Goal: Information Seeking & Learning: Compare options

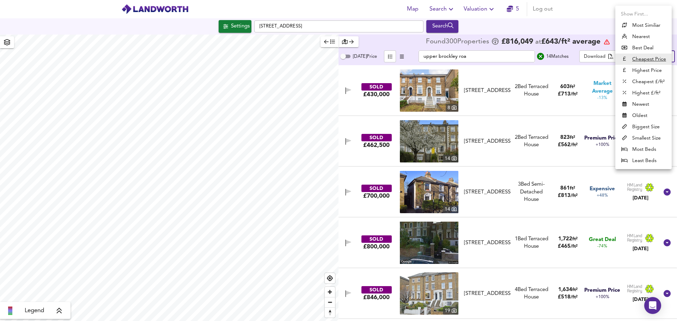
click at [657, 57] on body "Map Search Valuation 5 Log out Settings [GEOGRAPHIC_DATA] Search Legend Found 3…" at bounding box center [338, 160] width 677 height 321
click at [650, 107] on li "Newest" at bounding box center [644, 104] width 56 height 11
type input "newest"
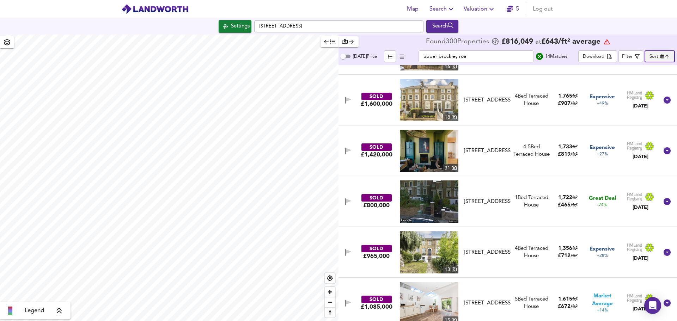
scroll to position [194, 0]
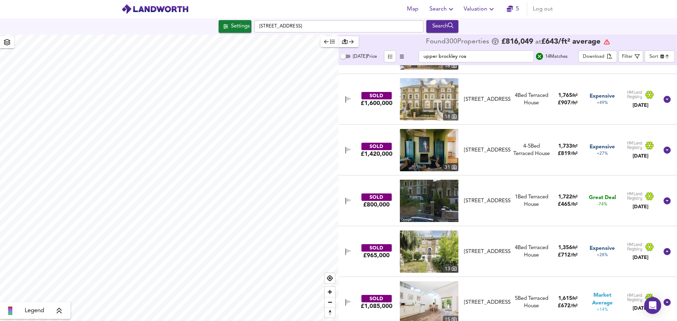
type input "561"
click at [315, 26] on input "[STREET_ADDRESS]" at bounding box center [338, 26] width 169 height 12
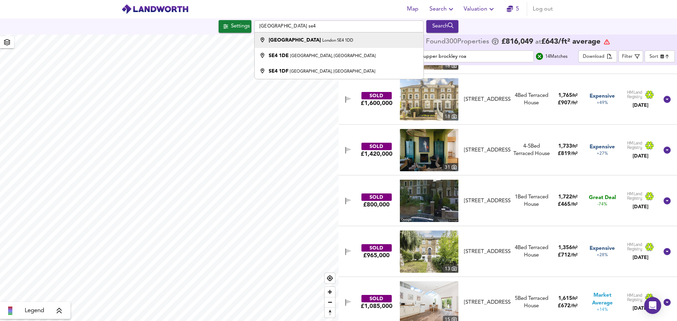
click at [323, 42] on small "London SE4 1DD" at bounding box center [338, 40] width 31 height 4
type input "[STREET_ADDRESS]"
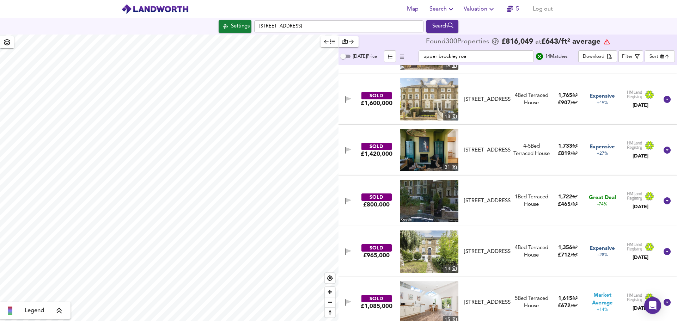
type input "599"
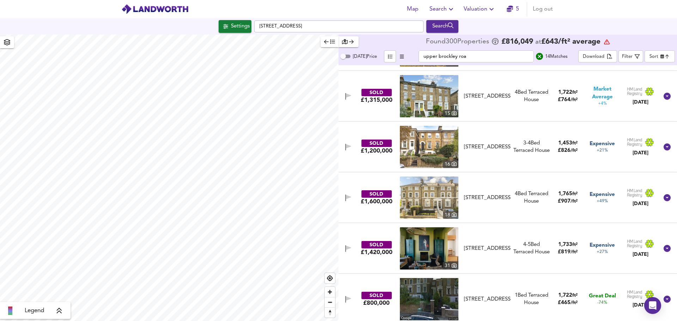
scroll to position [82, 0]
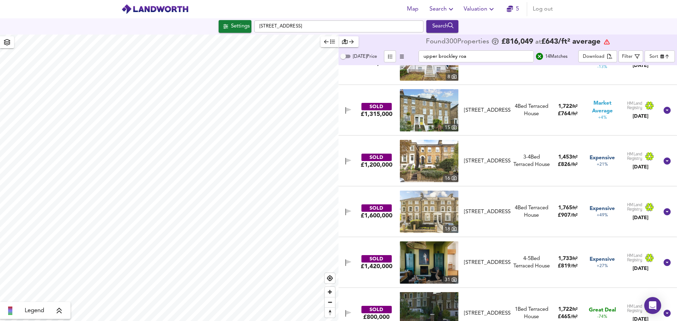
click at [540, 58] on icon "search" at bounding box center [539, 56] width 7 height 7
click at [534, 56] on input "upper brockley roa" at bounding box center [476, 56] width 115 height 12
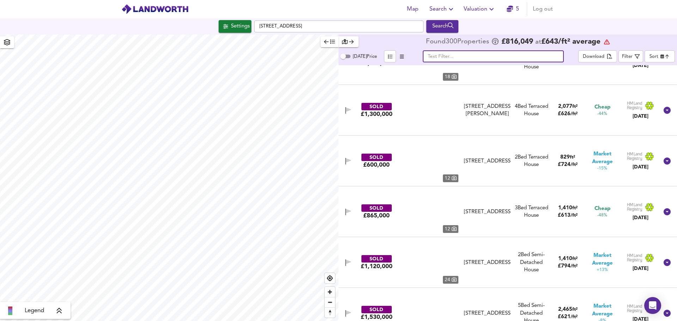
scroll to position [1708, 0]
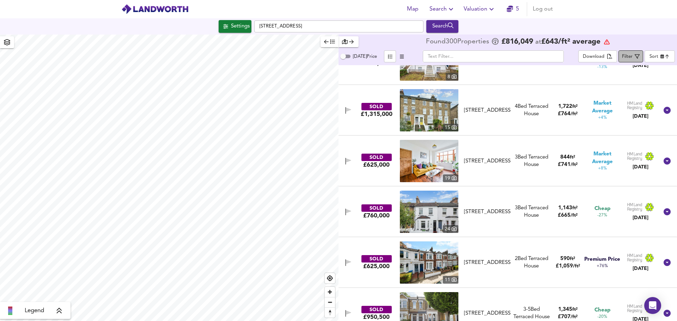
click at [630, 55] on div "Filter" at bounding box center [627, 57] width 11 height 8
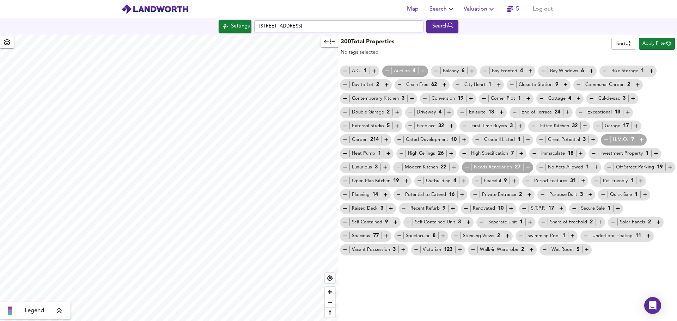
click at [661, 47] on span "Apply Filter" at bounding box center [657, 44] width 29 height 8
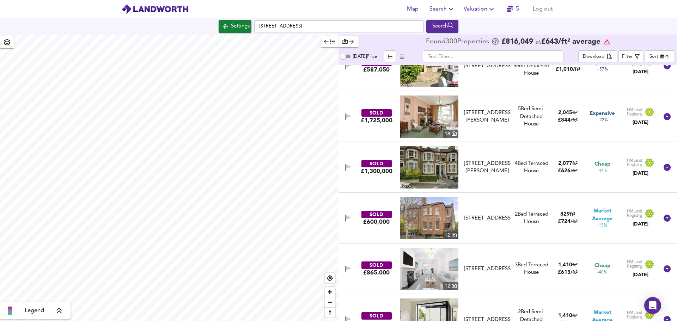
scroll to position [0, 0]
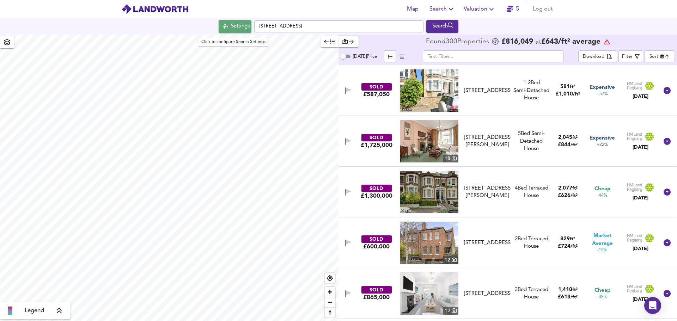
click at [233, 26] on div "Settings" at bounding box center [240, 26] width 19 height 9
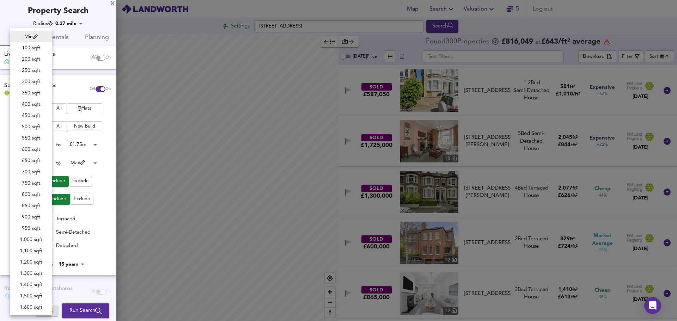
click at [36, 162] on body "Map Search Valuation 5 Log out Settings [GEOGRAPHIC_DATA] Search Legend Found 3…" at bounding box center [338, 160] width 677 height 321
click at [30, 189] on li "800 sqft" at bounding box center [31, 191] width 42 height 11
type input "800"
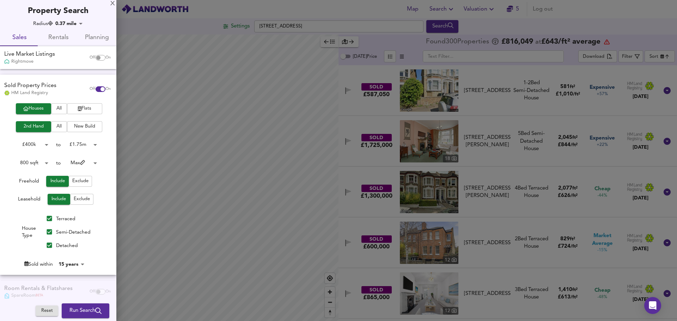
click at [79, 161] on body "Map Search Valuation 5 Log out Settings [GEOGRAPHIC_DATA] Search Legend Found 3…" at bounding box center [338, 160] width 677 height 321
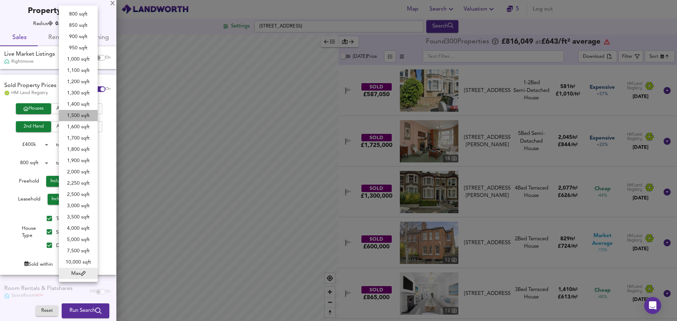
click at [86, 118] on li "1,500 sqft" at bounding box center [78, 115] width 39 height 11
type input "1500"
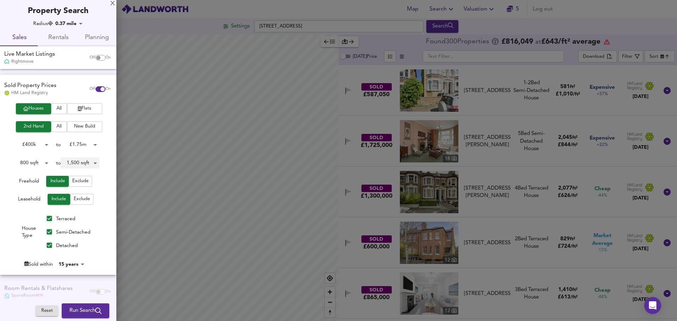
scroll to position [33, 0]
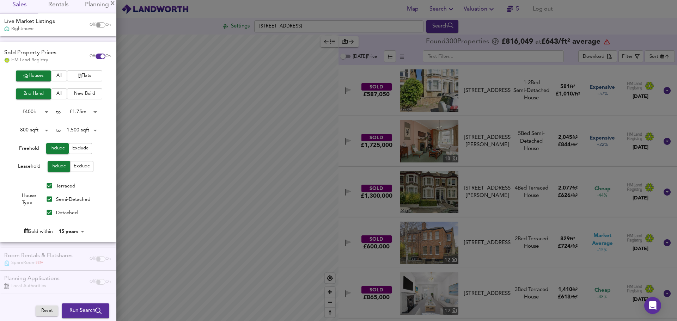
click at [80, 307] on span "Run Search" at bounding box center [86, 311] width 32 height 9
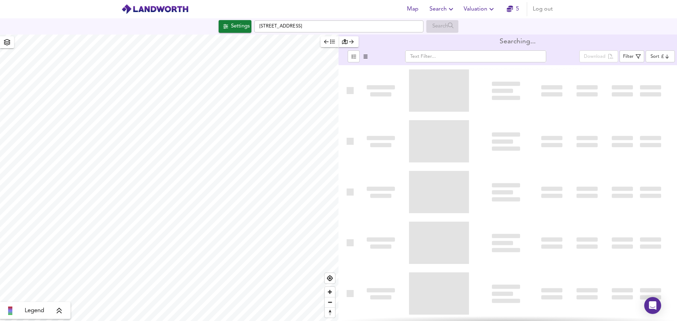
type input "cheapest"
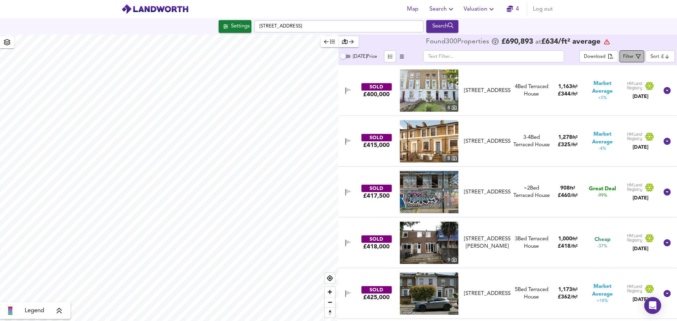
click at [635, 55] on span "Filter" at bounding box center [632, 56] width 18 height 9
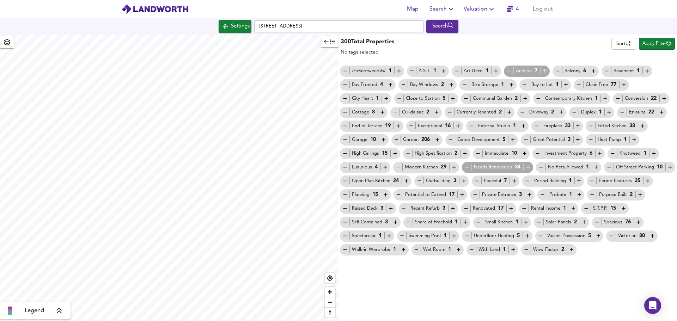
click at [650, 45] on span "Apply Filter" at bounding box center [657, 44] width 29 height 8
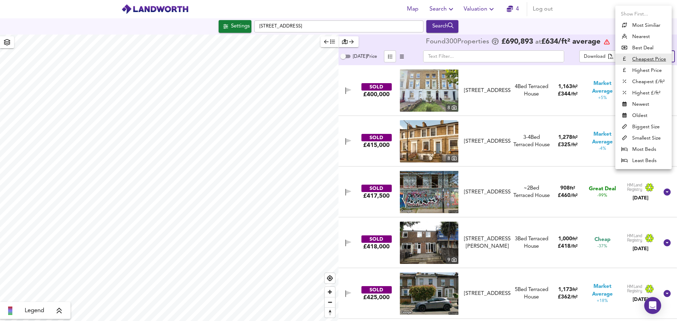
click at [657, 56] on body "Map Search Valuation 4 Log out Settings [GEOGRAPHIC_DATA] Search Legend Found 3…" at bounding box center [338, 160] width 677 height 321
click at [645, 106] on li "Newest" at bounding box center [644, 104] width 56 height 11
type input "newest"
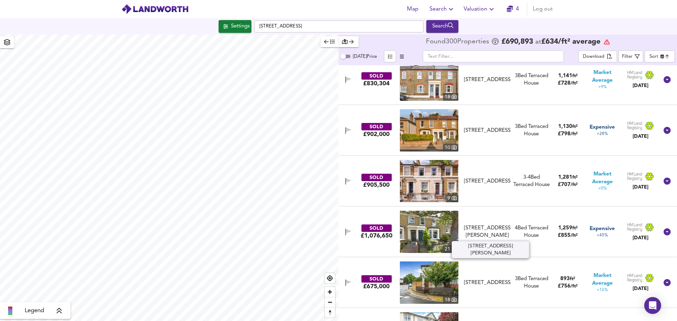
scroll to position [773, 0]
click at [492, 228] on div "[STREET_ADDRESS][PERSON_NAME]" at bounding box center [487, 231] width 47 height 15
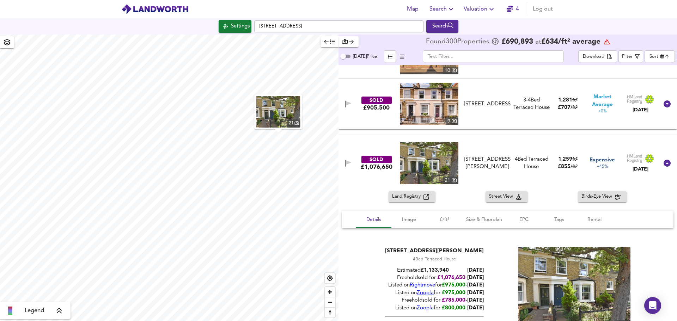
scroll to position [851, 0]
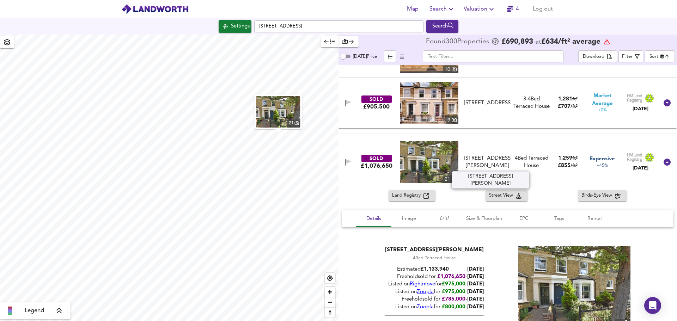
click at [470, 163] on div "[STREET_ADDRESS][PERSON_NAME]" at bounding box center [487, 162] width 47 height 15
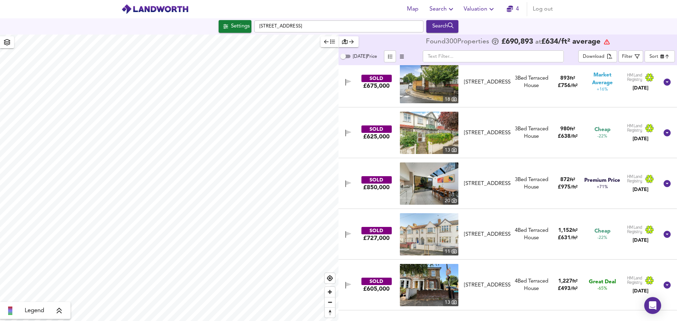
scroll to position [975, 0]
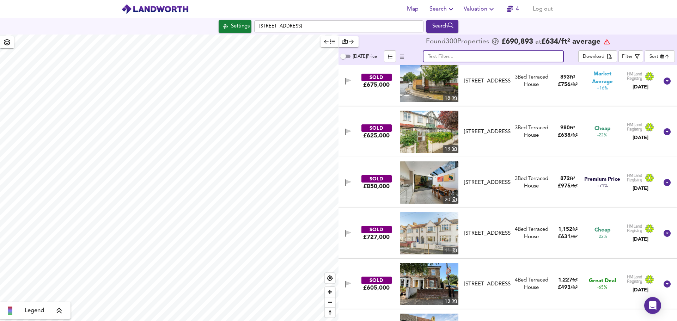
click at [452, 61] on input "text" at bounding box center [493, 56] width 141 height 12
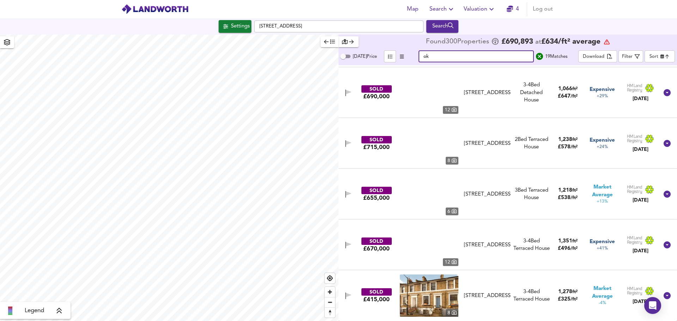
scroll to position [10, 0]
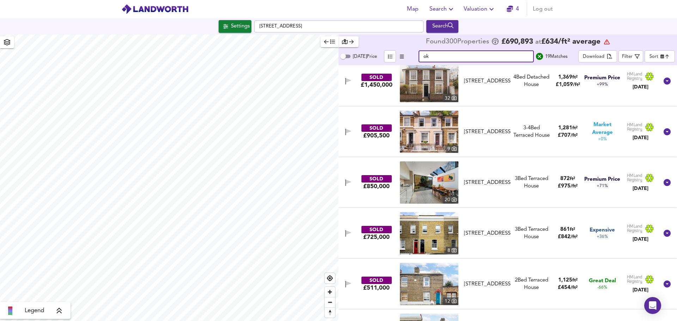
type input "o"
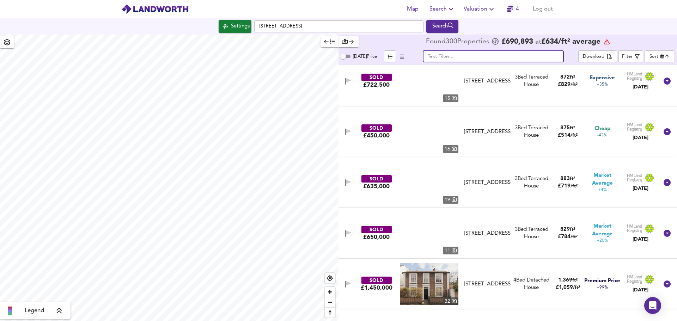
click at [451, 59] on input "text" at bounding box center [493, 56] width 141 height 12
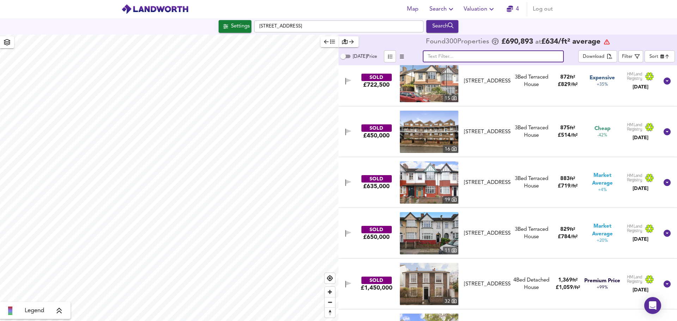
drag, startPoint x: 451, startPoint y: 59, endPoint x: 472, endPoint y: 40, distance: 28.5
click at [472, 40] on div "Found 300 Propert ies £ 690,893 at £ 634 / ft² average [DATE] Price ​ Download …" at bounding box center [508, 50] width 339 height 31
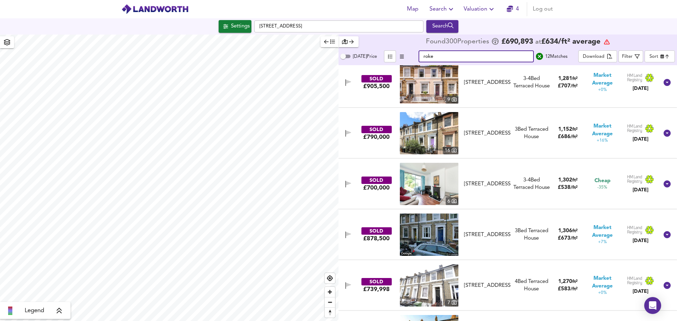
scroll to position [61, 0]
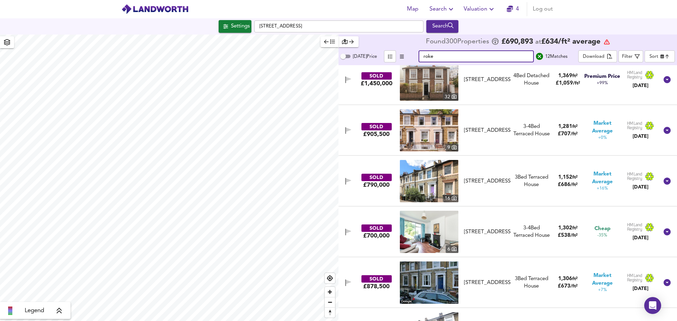
type input "roke"
click at [507, 170] on div "SOLD £790,000 [GEOGRAPHIC_DATA][STREET_ADDRESS][STREET_ADDRESS] 3 Bed Terraced …" at bounding box center [499, 181] width 319 height 42
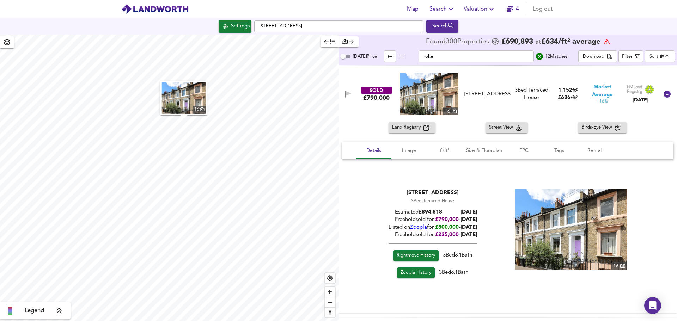
scroll to position [108, 0]
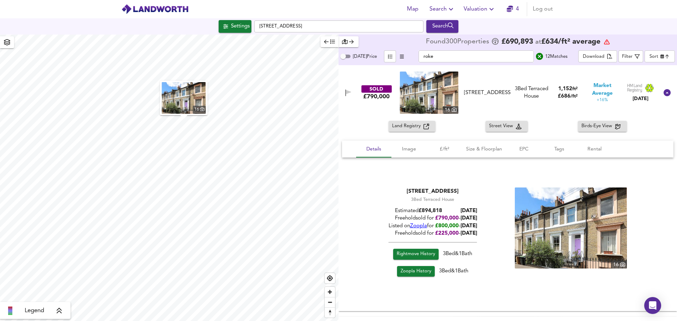
click at [412, 226] on span "Zoopla" at bounding box center [418, 226] width 17 height 5
click at [355, 93] on button "button" at bounding box center [348, 93] width 14 height 10
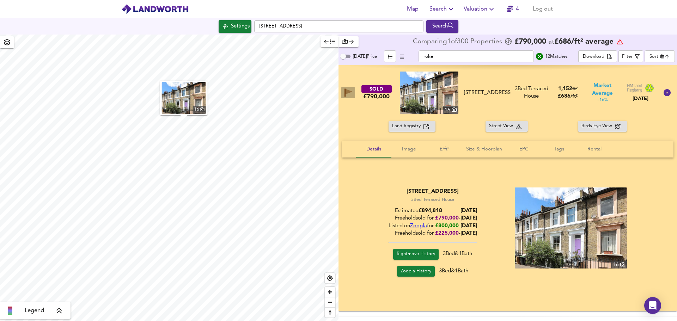
click at [350, 92] on icon "button" at bounding box center [349, 91] width 6 height 5
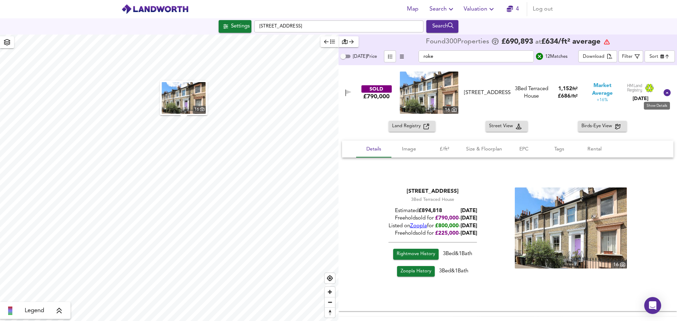
click at [664, 93] on icon at bounding box center [667, 93] width 8 height 8
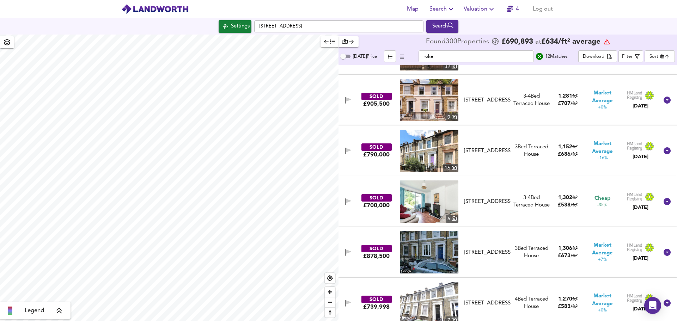
scroll to position [44, 0]
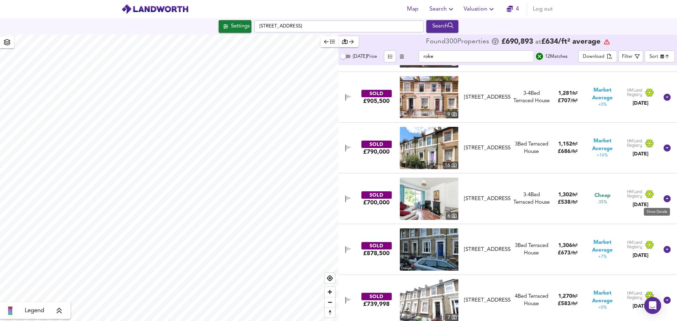
click at [664, 199] on icon at bounding box center [667, 198] width 7 height 7
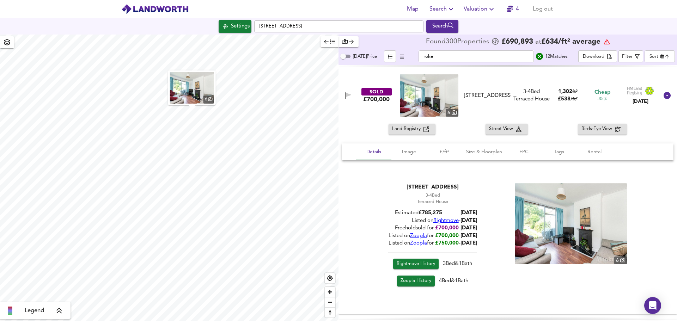
scroll to position [156, 0]
click at [435, 221] on span "Rightmove" at bounding box center [446, 220] width 25 height 5
click at [418, 236] on span "Zoopla" at bounding box center [418, 235] width 17 height 5
click at [664, 95] on icon at bounding box center [667, 95] width 8 height 8
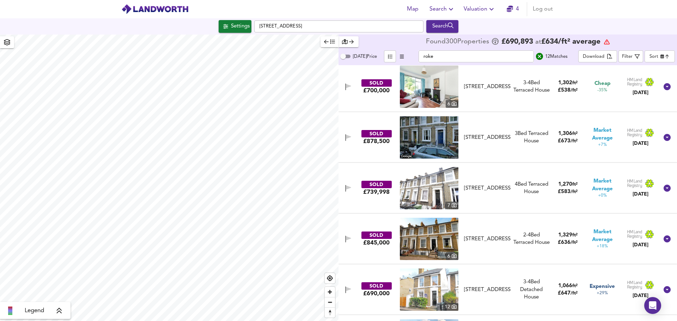
click at [353, 143] on div "SOLD £878,500 [STREET_ADDRESS][GEOGRAPHIC_DATA][STREET_ADDRESS] 3 Bed Terraced …" at bounding box center [499, 137] width 319 height 42
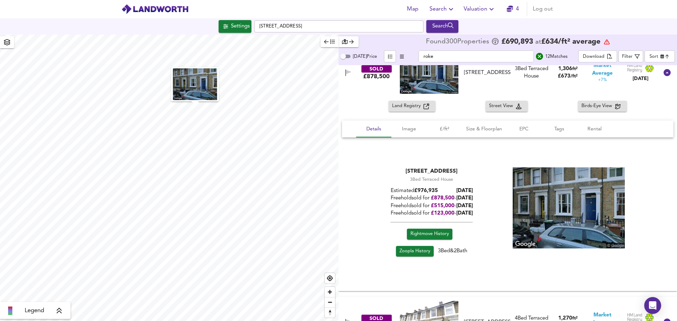
scroll to position [233, 0]
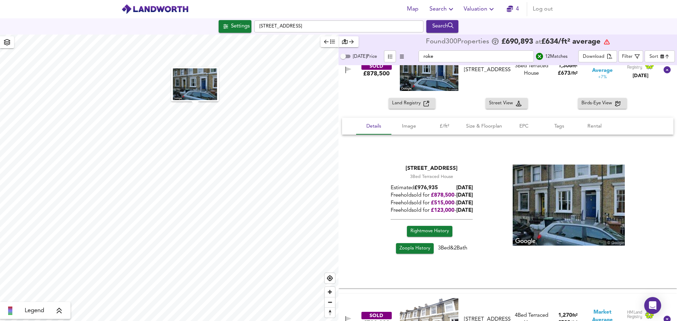
click at [418, 253] on link "Zoopla History" at bounding box center [415, 248] width 38 height 11
click at [435, 230] on span "Rightmove History" at bounding box center [430, 232] width 38 height 8
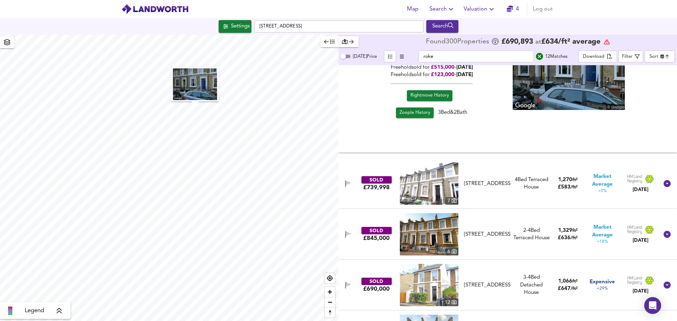
scroll to position [369, 0]
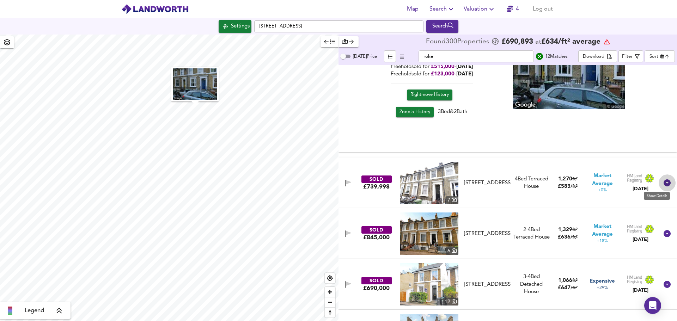
click at [664, 181] on icon at bounding box center [667, 183] width 7 height 7
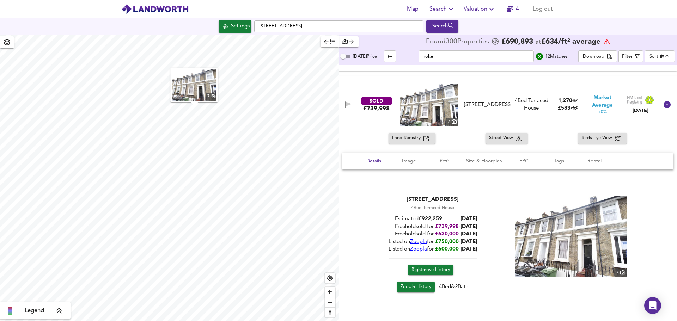
scroll to position [452, 0]
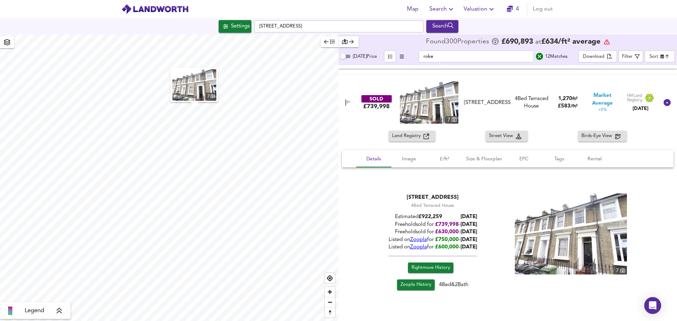
click at [410, 241] on span "Zoopla" at bounding box center [418, 239] width 17 height 5
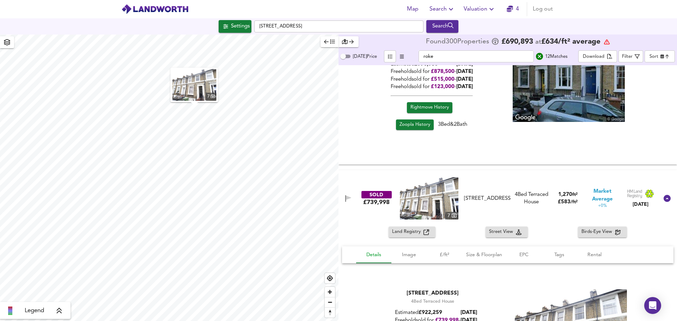
scroll to position [357, 0]
click at [351, 198] on icon "button" at bounding box center [348, 197] width 5 height 4
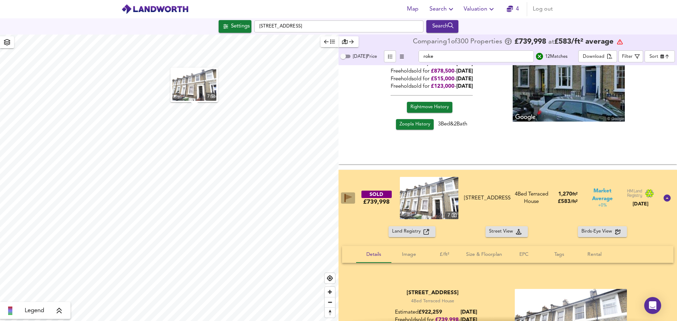
click at [351, 202] on icon "button" at bounding box center [348, 198] width 7 height 8
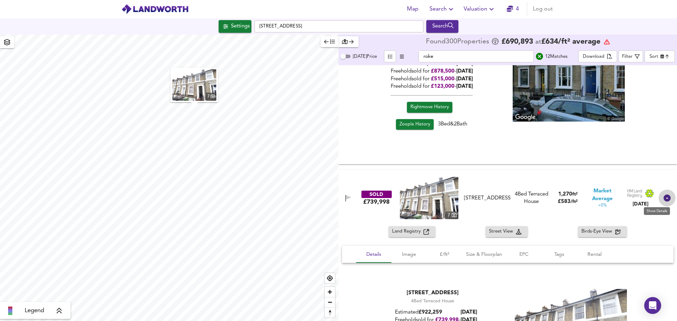
click at [667, 197] on icon at bounding box center [667, 198] width 7 height 7
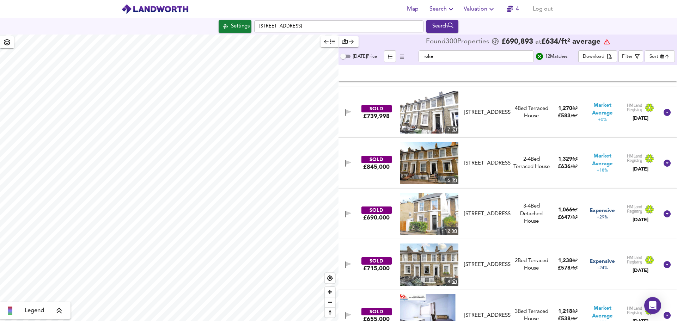
scroll to position [441, 0]
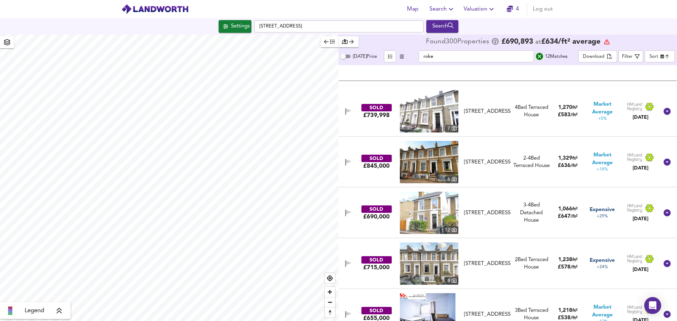
click at [618, 173] on div "SOLD £845,000 [GEOGRAPHIC_DATA][STREET_ADDRESS][STREET_ADDRESS] 2-4 Bed Rightmo…" at bounding box center [499, 162] width 319 height 42
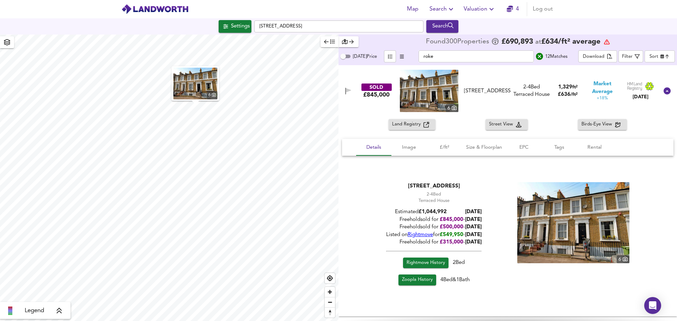
scroll to position [521, 0]
click at [414, 234] on span "Rightmove" at bounding box center [420, 234] width 25 height 5
click at [663, 87] on icon at bounding box center [667, 90] width 8 height 8
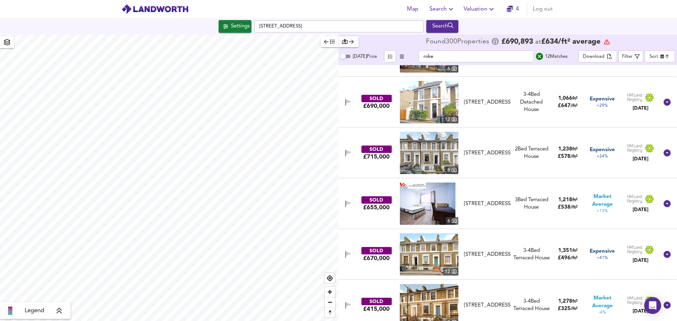
scroll to position [552, 0]
click at [664, 151] on icon at bounding box center [667, 152] width 7 height 7
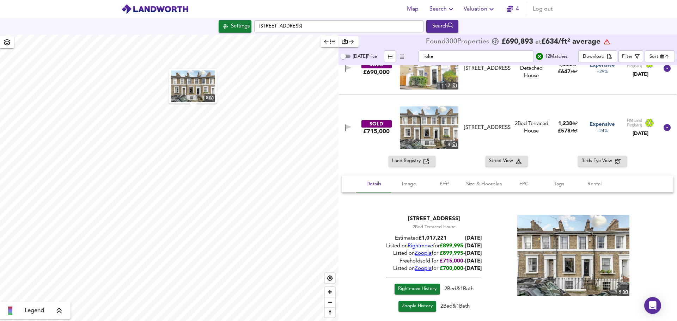
scroll to position [588, 0]
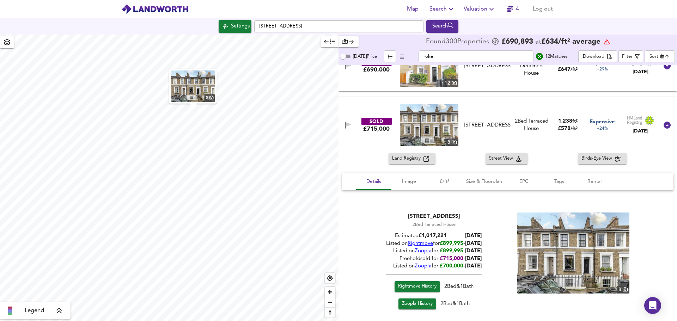
click at [417, 245] on span "Rightmove" at bounding box center [420, 243] width 25 height 5
